Goal: Task Accomplishment & Management: Complete application form

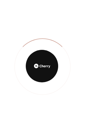
scroll to position [482, 0]
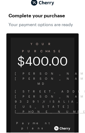
scroll to position [16, 0]
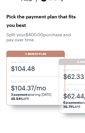
click at [34, 89] on span "$104.37/mo" at bounding box center [35, 87] width 49 height 9
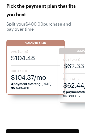
scroll to position [445, 0]
click at [41, 45] on div "3-Month Plan" at bounding box center [35, 43] width 59 height 6
click at [38, 59] on span "$104.48" at bounding box center [35, 57] width 49 height 9
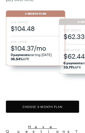
scroll to position [55, 0]
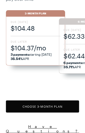
click at [22, 112] on button "Choose 3 -Month Plan" at bounding box center [42, 107] width 72 height 12
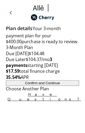
scroll to position [39, 0]
click at [67, 86] on button "Confirm and Continue" at bounding box center [42, 84] width 72 height 6
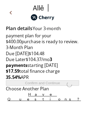
scroll to position [2, 0]
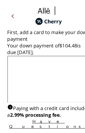
scroll to position [20, 0]
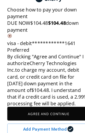
scroll to position [20, 0]
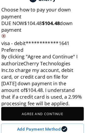
click at [55, 105] on button "Agree and Continue" at bounding box center [42, 99] width 72 height 12
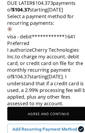
scroll to position [85, 0]
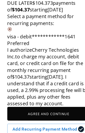
click at [60, 104] on button "Agree and Continue" at bounding box center [42, 99] width 72 height 12
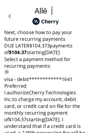
scroll to position [120, 0]
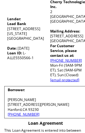
scroll to position [118, 0]
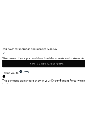
scroll to position [44, 0]
